Goal: Navigation & Orientation: Find specific page/section

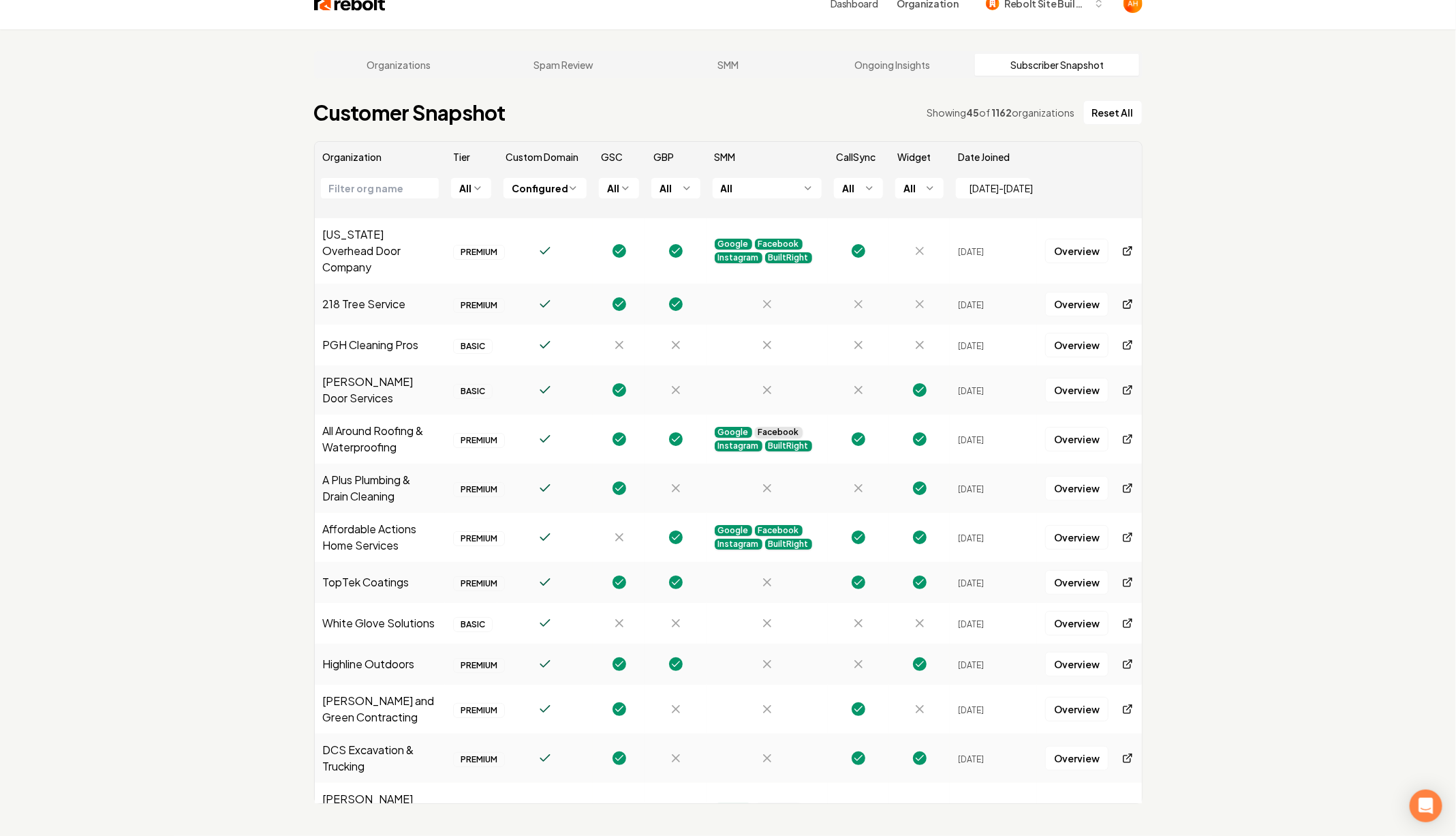
click at [478, 185] on html "Dashboard Organization Rebolt Site Builder Organizations Spam Review SMM Ongoin…" at bounding box center [728, 395] width 1456 height 836
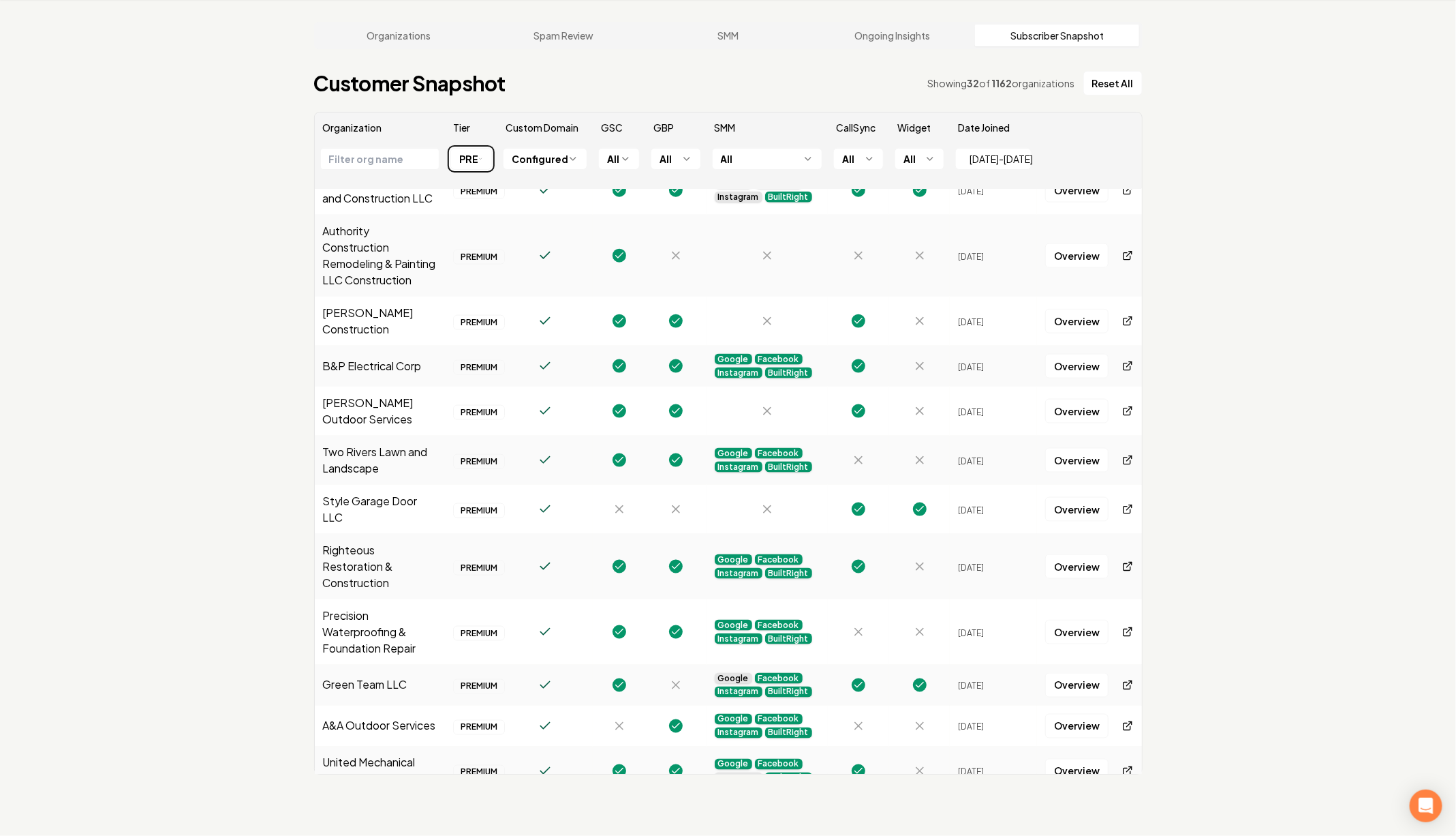
scroll to position [985, 0]
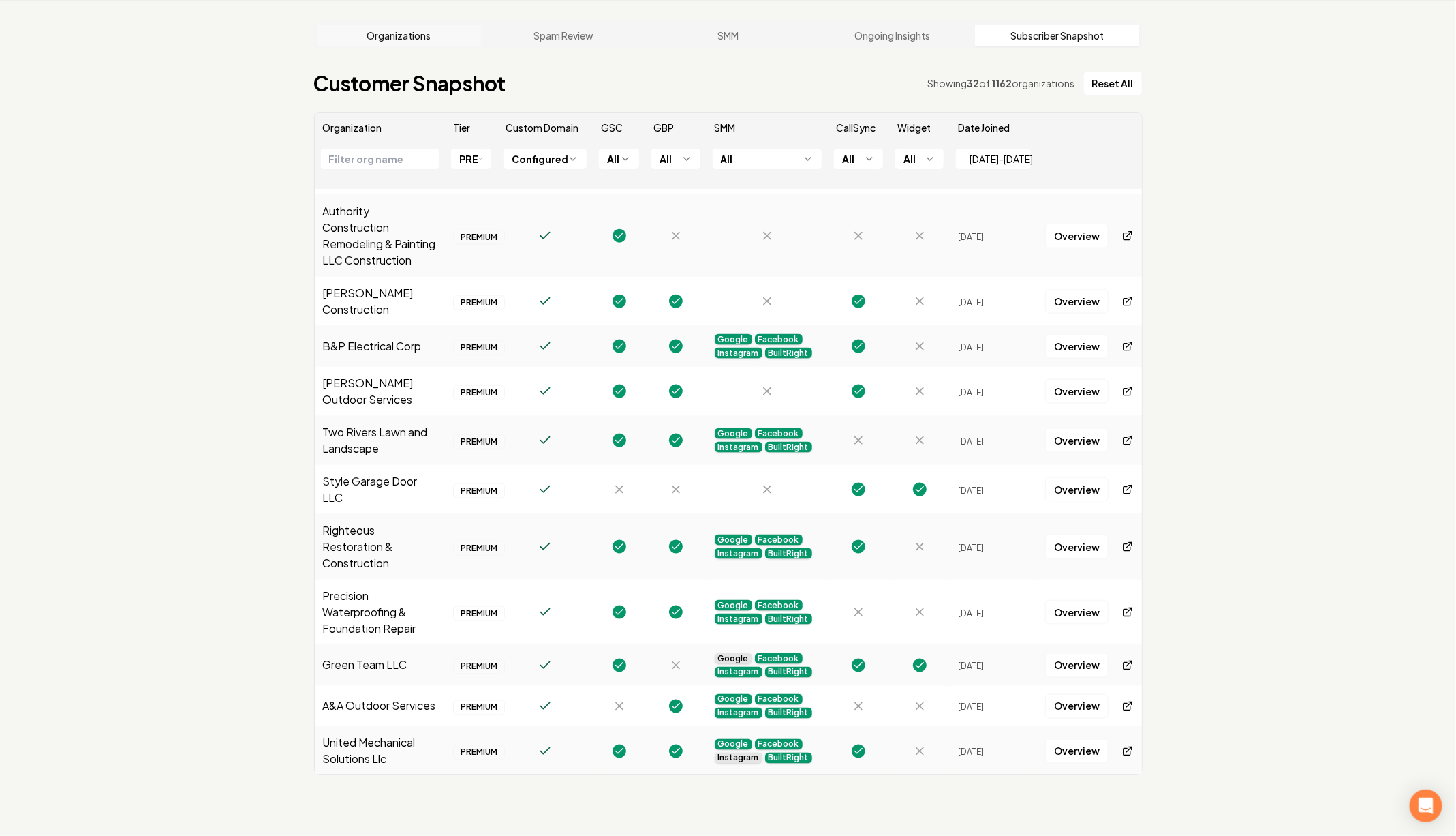
click at [367, 34] on link "Organizations" at bounding box center [399, 35] width 165 height 22
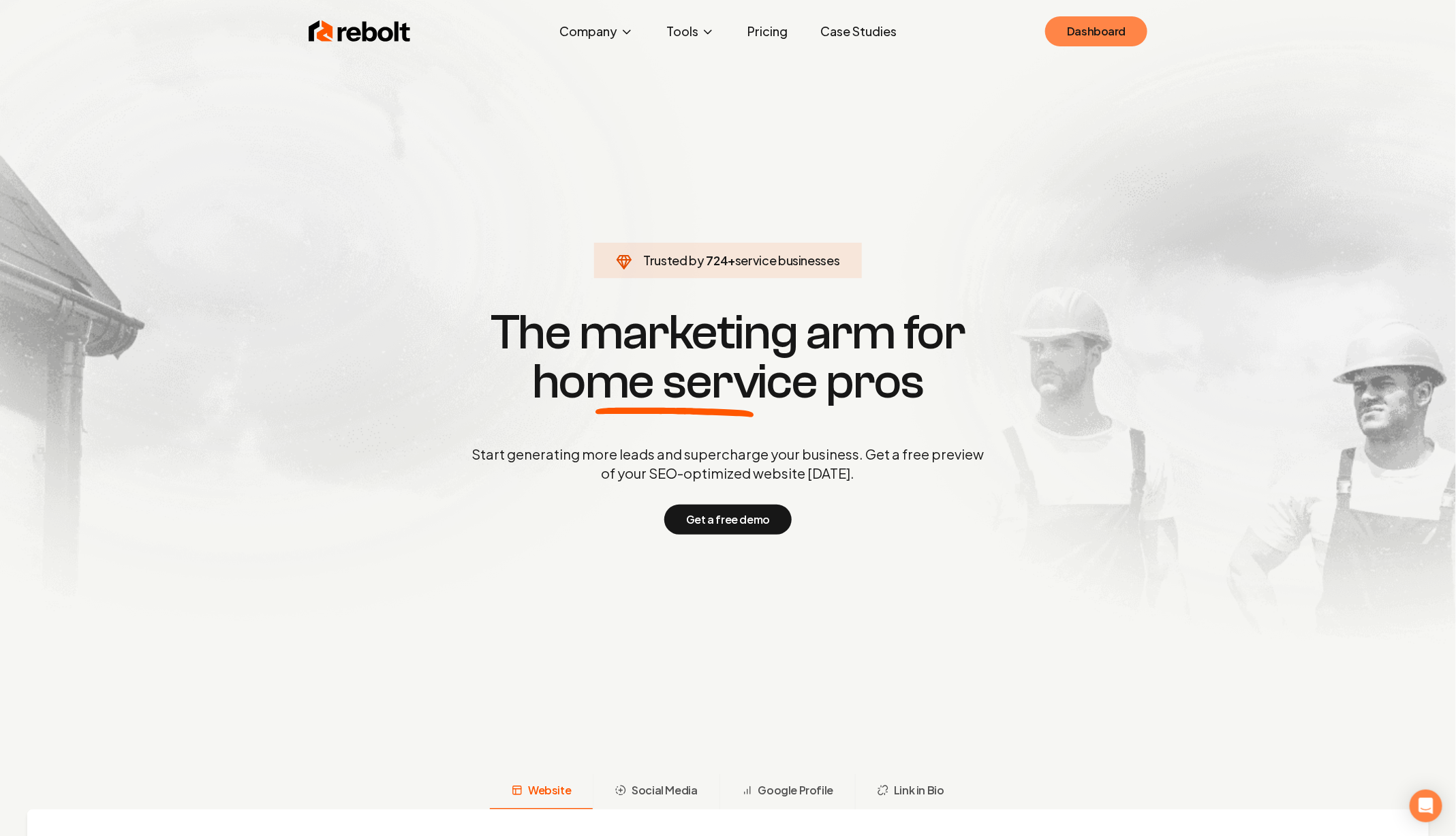
drag, startPoint x: 1109, startPoint y: 32, endPoint x: 1082, endPoint y: 42, distance: 28.8
click at [1109, 32] on link "Dashboard" at bounding box center [1096, 32] width 102 height 30
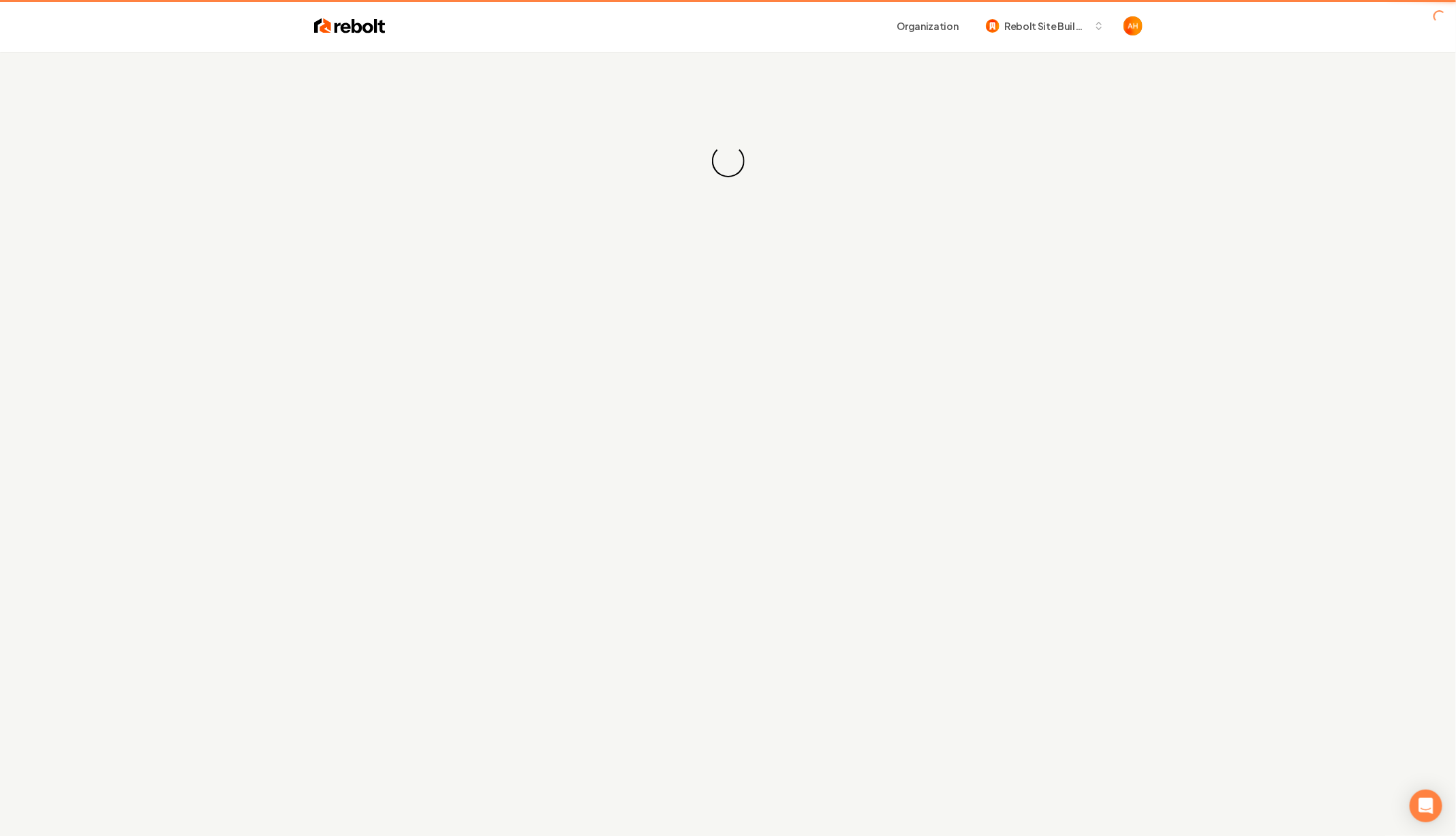
click at [479, 54] on div "Loading... Loading..." at bounding box center [728, 161] width 1456 height 218
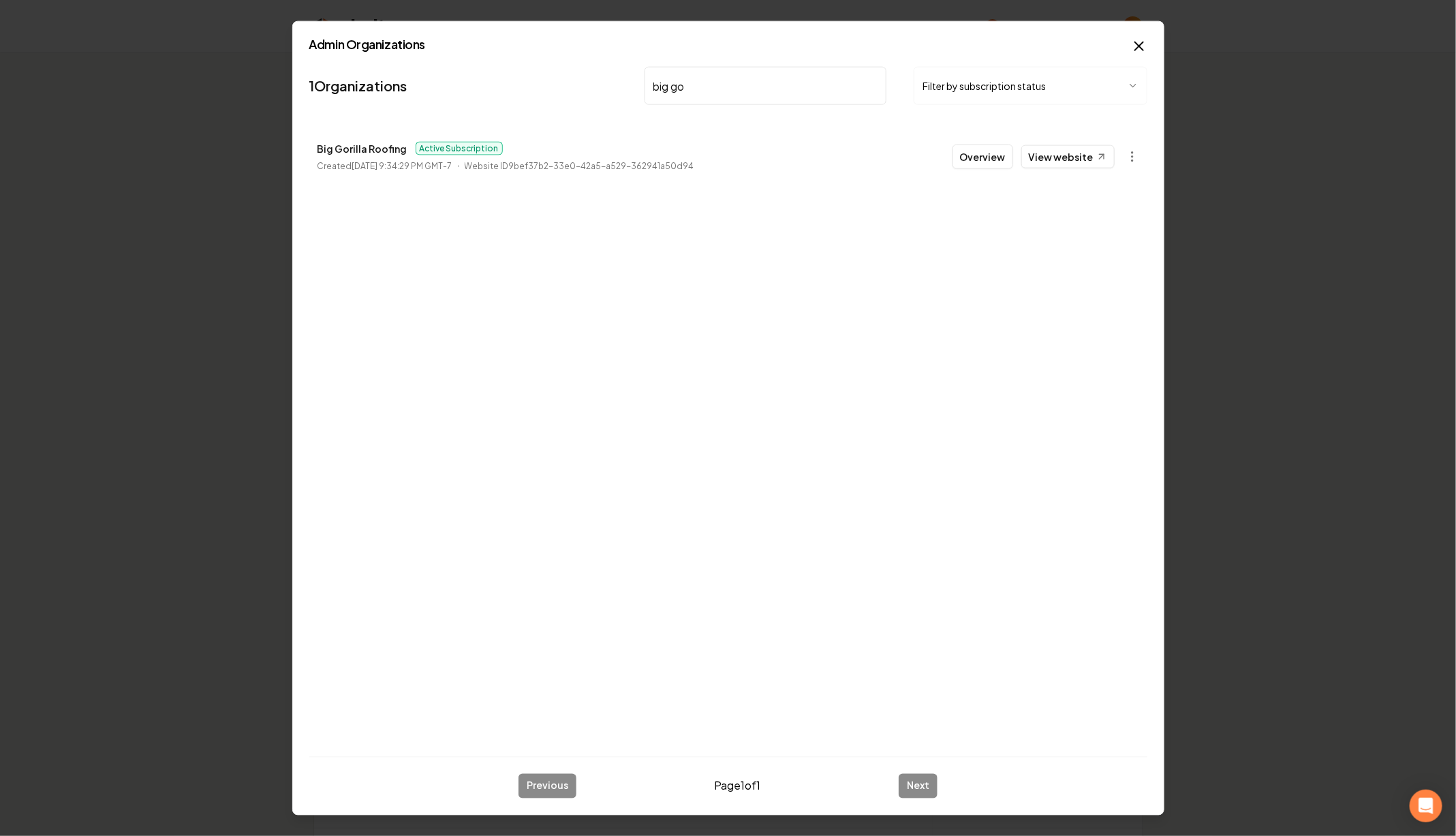
click at [384, 146] on p "Big Gorilla Roofing" at bounding box center [362, 148] width 90 height 17
click at [704, 69] on input "big go" at bounding box center [765, 86] width 242 height 38
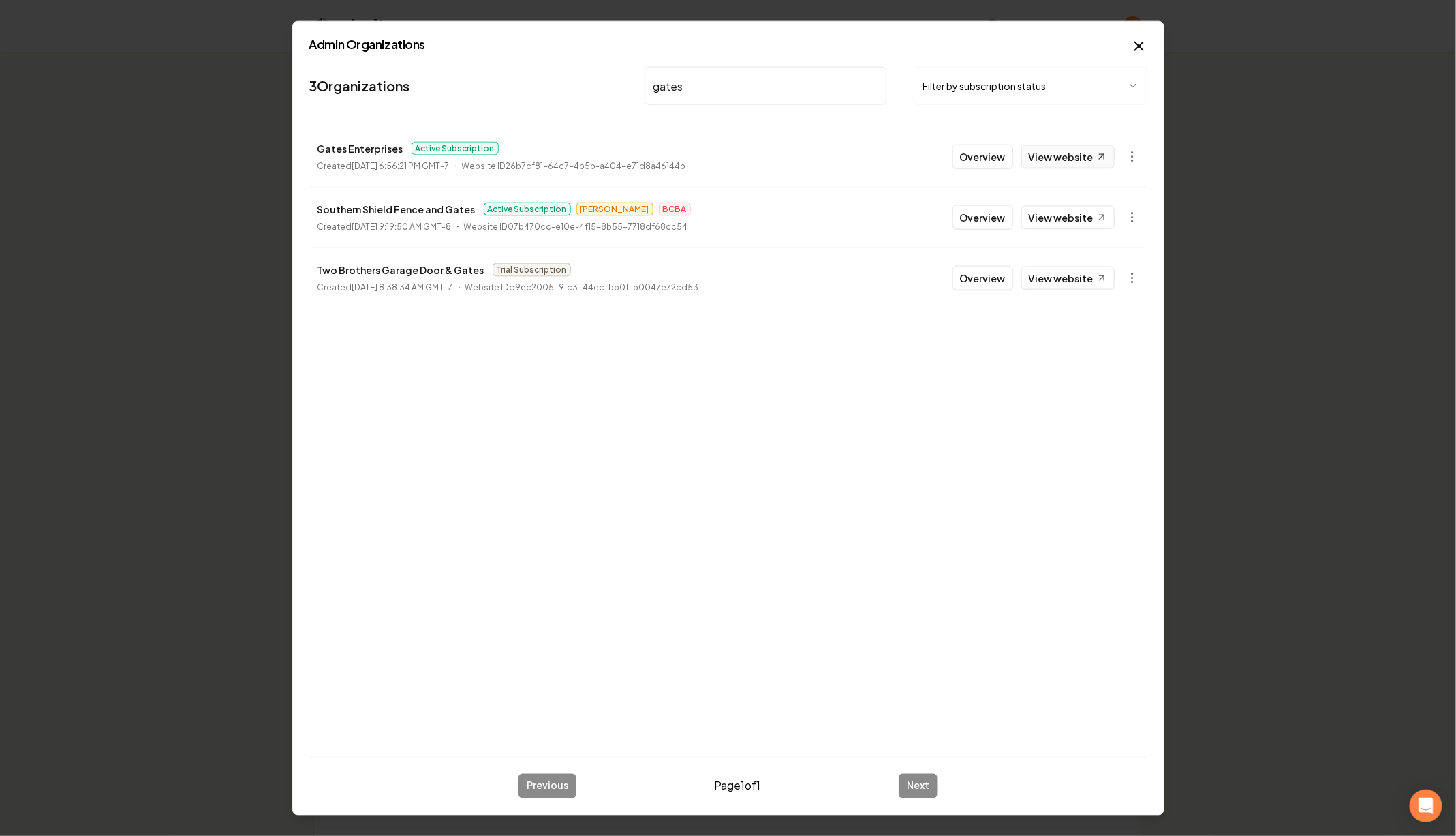
type input "gates"
click at [1046, 158] on link "View website" at bounding box center [1067, 156] width 93 height 23
click at [358, 143] on p "Gates Enterprises" at bounding box center [361, 148] width 86 height 17
